Goal: Information Seeking & Learning: Learn about a topic

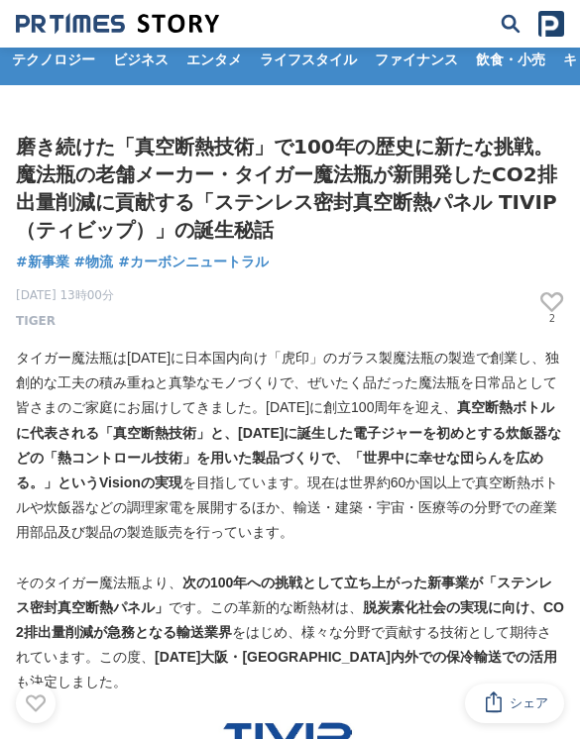
scroll to position [13, 0]
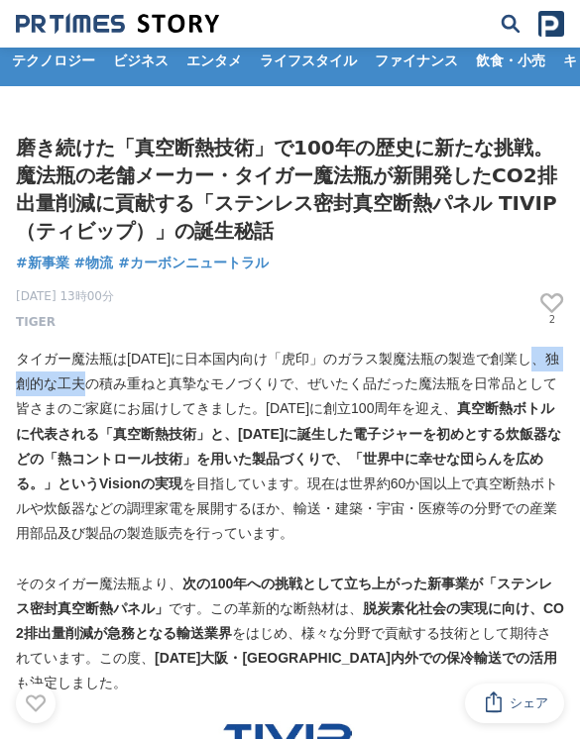
click at [419, 303] on div "2025年4月8日 13時00分 TIGER 2" at bounding box center [290, 306] width 548 height 52
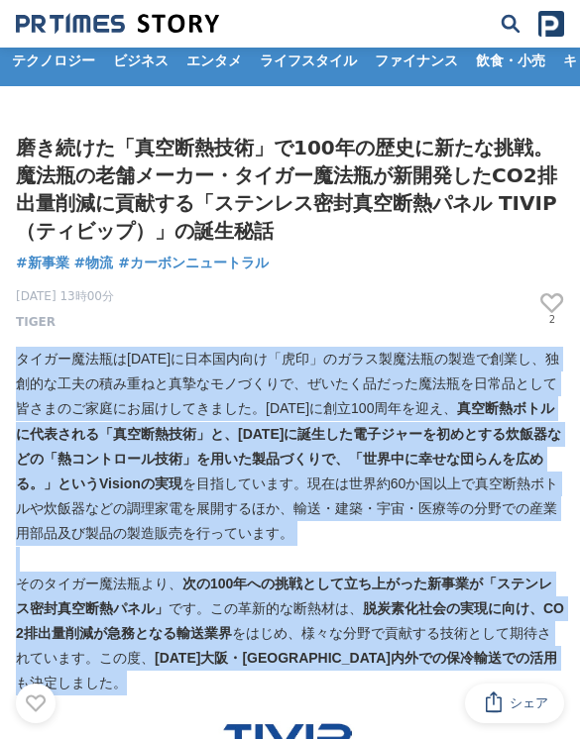
copy div "タイガー魔法瓶は1923年に日本国内向け「虎印」のガラス製魔法瓶の製造で創業し、独創的な工夫の積み重ねと真摯なモノづくりで、ぜいたく品だった魔法瓶を日常品とし…"
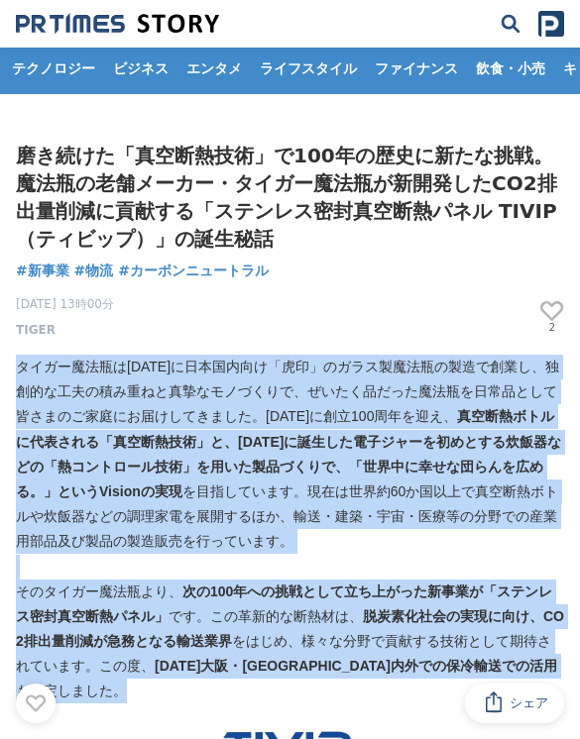
scroll to position [5, 0]
click at [134, 293] on div "2025年4月8日 13時00分 TIGER 2" at bounding box center [290, 313] width 548 height 52
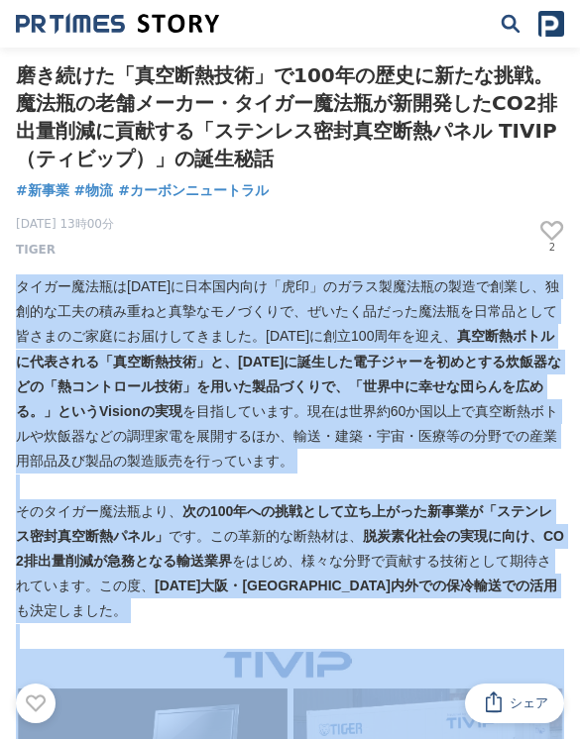
scroll to position [93, 0]
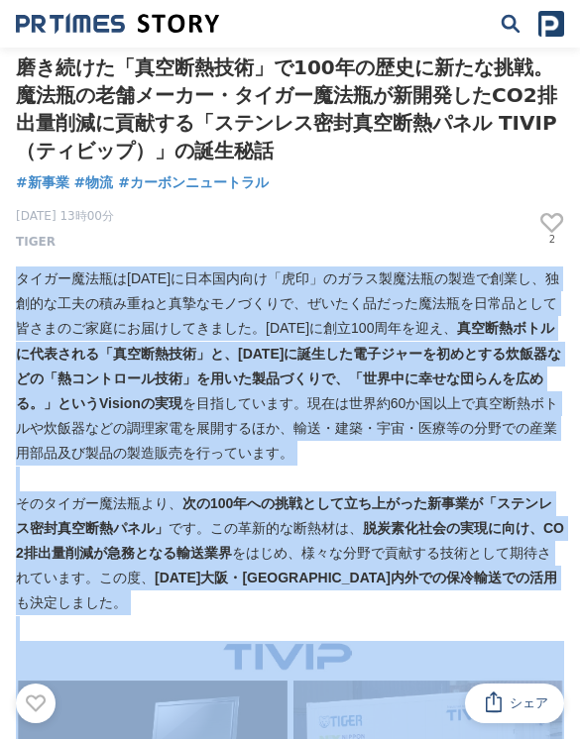
copy div "タイガー魔法瓶は1923年に日本国内向け「虎印」のガラス製魔法瓶の製造で創業し、独創的な工夫の積み重ねと真摯なモノづくりで、ぜいたく品だった魔法瓶を日常品とし…"
click at [64, 235] on p "2025年4月8日 13時00分 TIGER" at bounding box center [65, 229] width 98 height 44
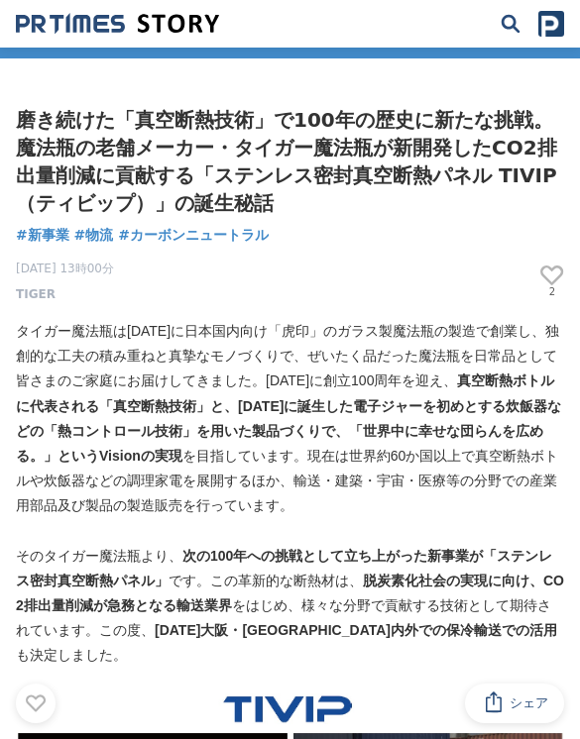
scroll to position [40, 0]
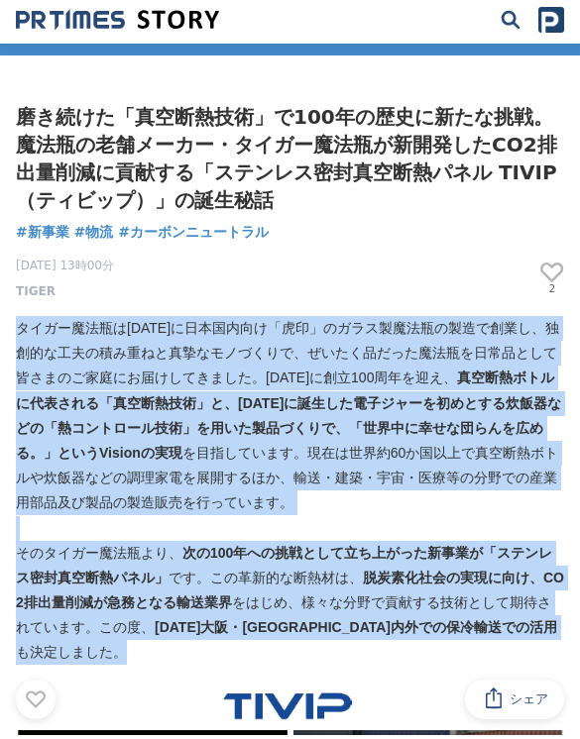
copy div "タイガー魔法瓶は1923年に日本国内向け「虎印」のガラス製魔法瓶の製造で創業し、独創的な工夫の積み重ねと真摯なモノづくりで、ぜいたく品だった魔法瓶を日常品とし…"
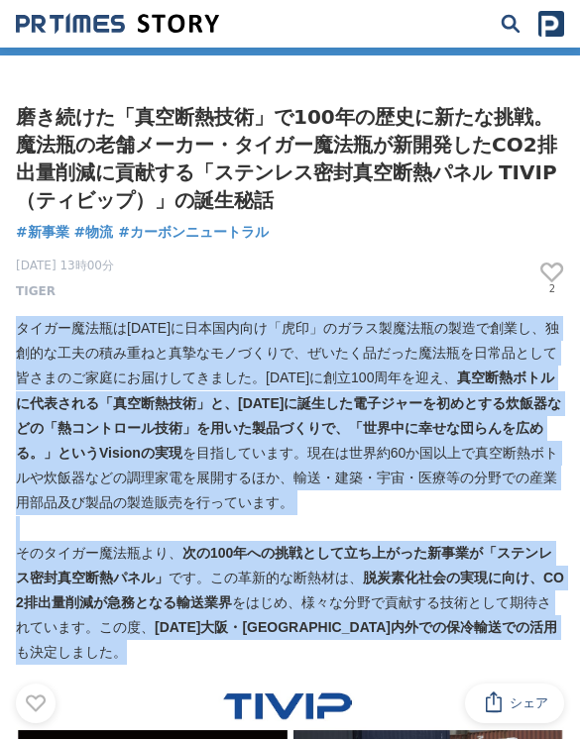
click at [178, 269] on div "2025年4月8日 13時00分 TIGER 2" at bounding box center [290, 275] width 548 height 52
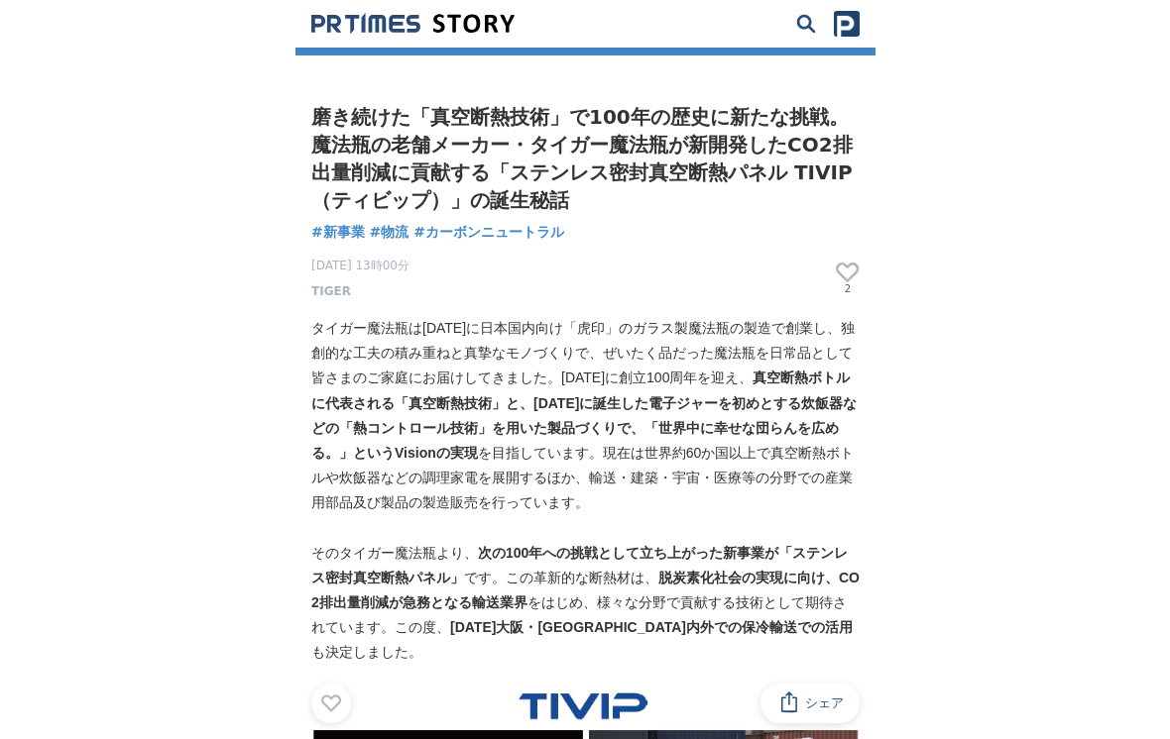
scroll to position [0, 0]
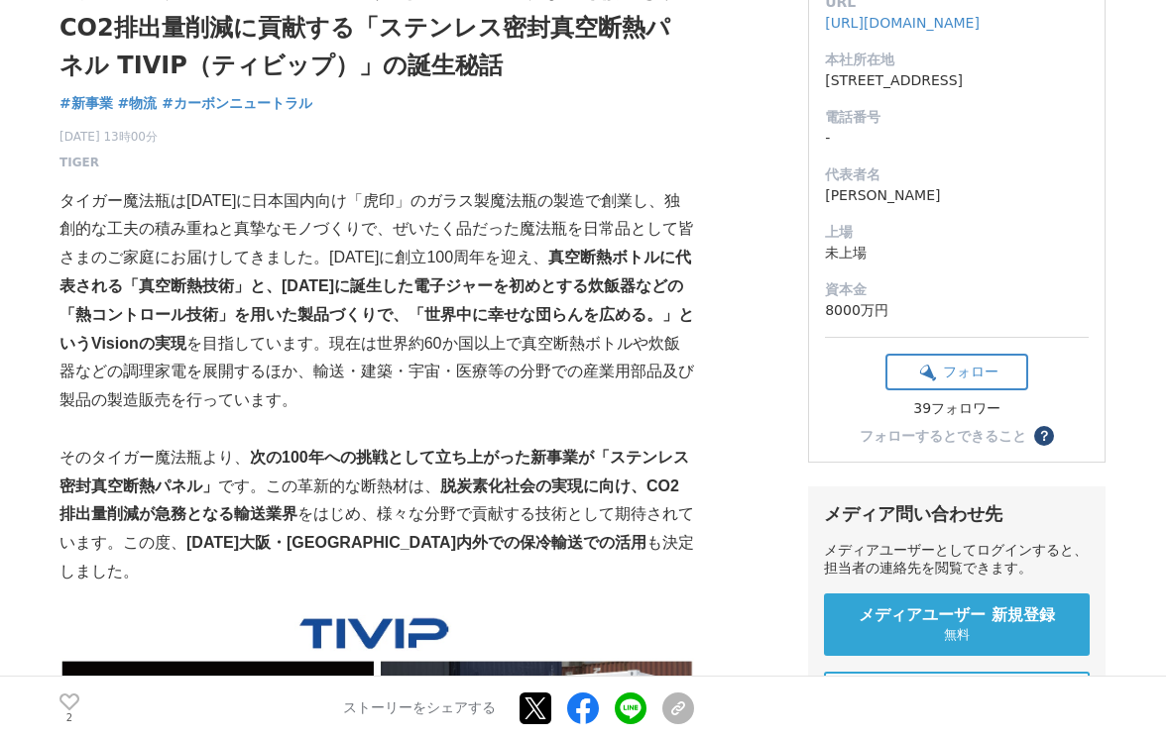
scroll to position [231, 0]
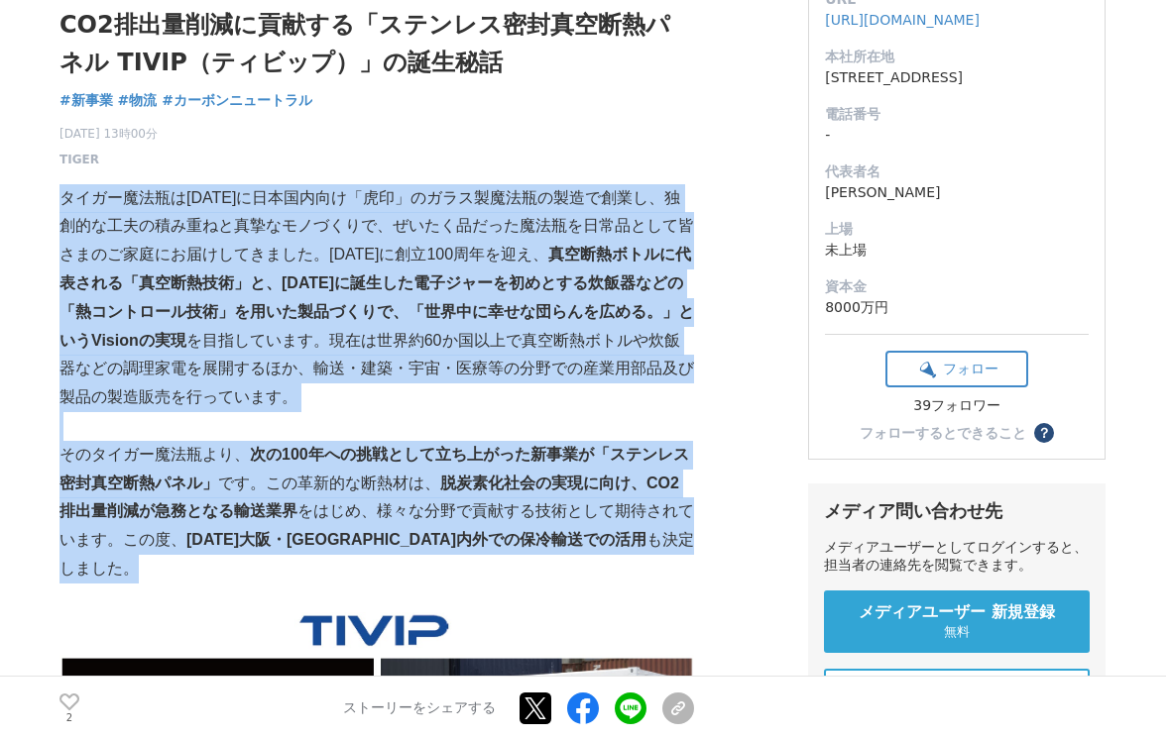
copy div "タイガー魔法瓶は1923年に日本国内向け「虎印」のガラス製魔法瓶の製造で創業し、独創的な工夫の積み重ねと真摯なモノづくりで、ぜいたく品だった魔法瓶を日常品とし…"
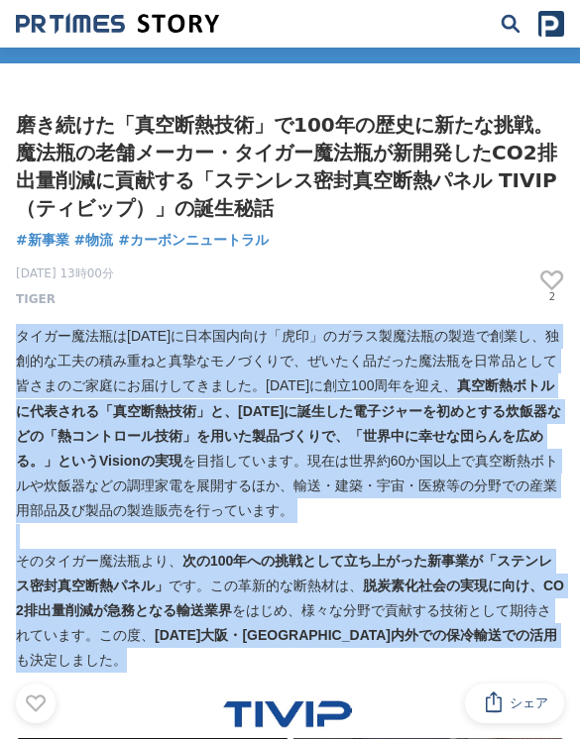
scroll to position [33, 0]
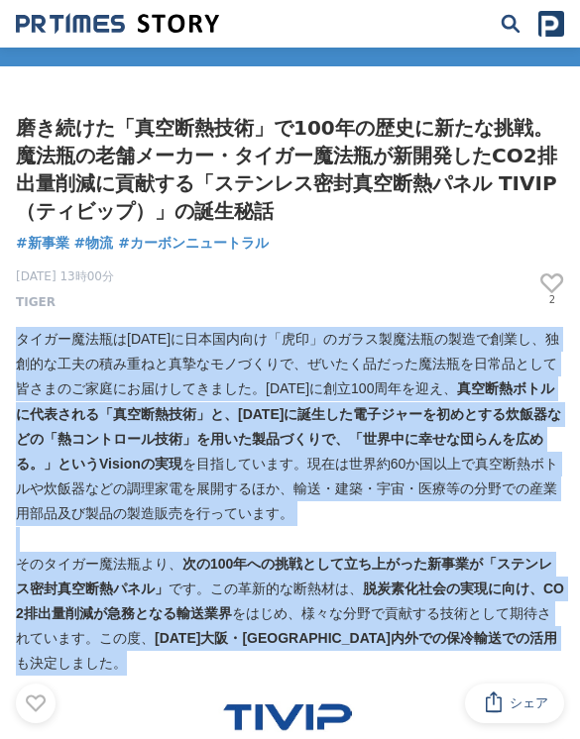
click at [114, 288] on p "2025年4月8日 13時00分 TIGER" at bounding box center [65, 290] width 98 height 44
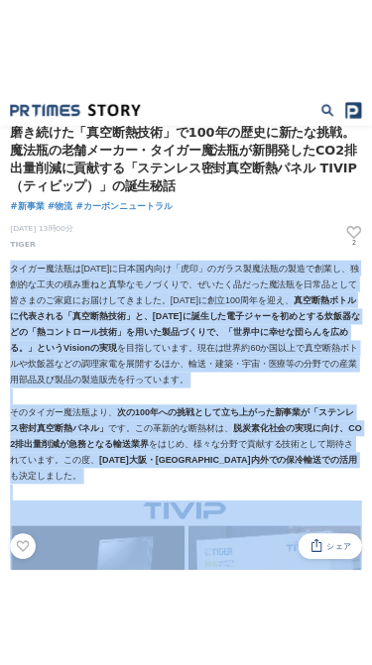
scroll to position [0, 0]
